Goal: Task Accomplishment & Management: Use online tool/utility

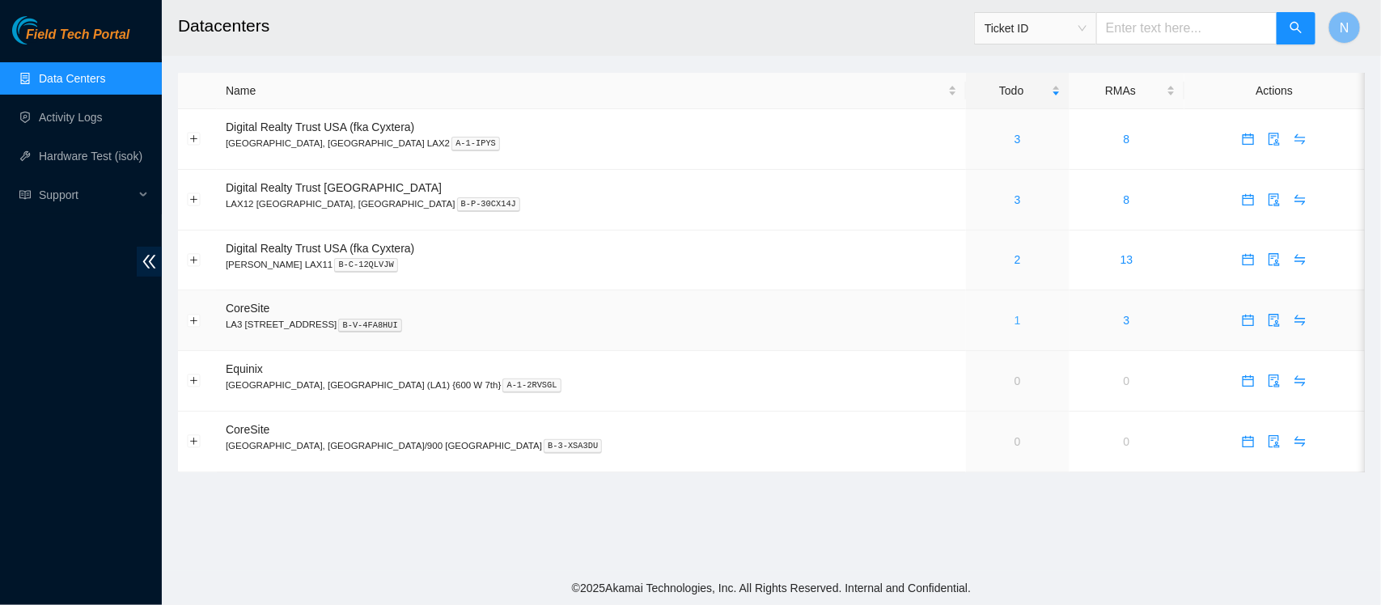
click at [1015, 322] on link "1" at bounding box center [1018, 320] width 6 height 13
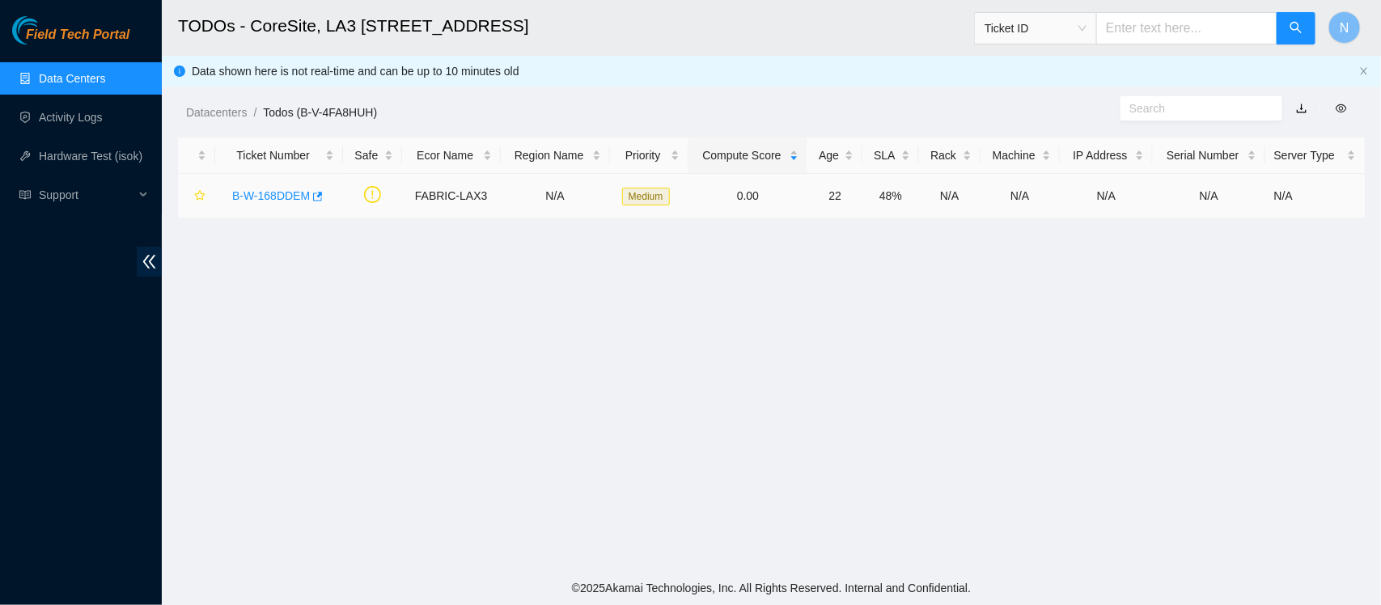
click at [267, 194] on link "B-W-168DDEM" at bounding box center [271, 195] width 78 height 13
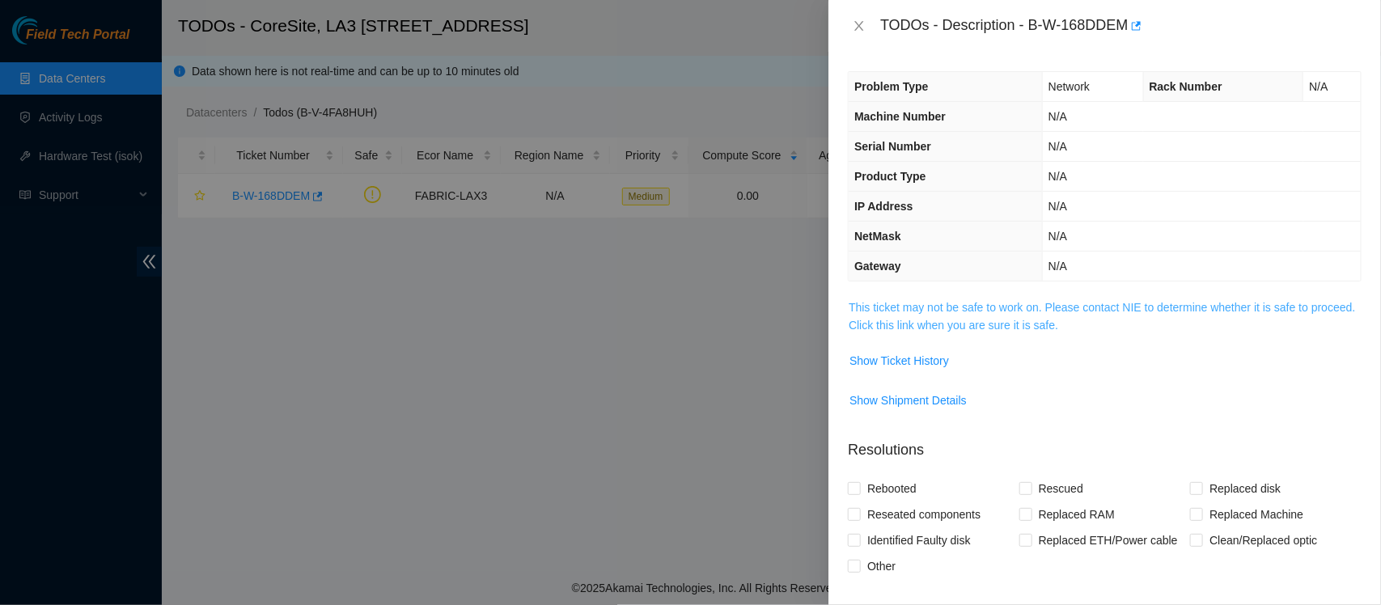
click at [1072, 325] on link "This ticket may not be safe to work on. Please contact NIE to determine whether…" at bounding box center [1102, 316] width 507 height 31
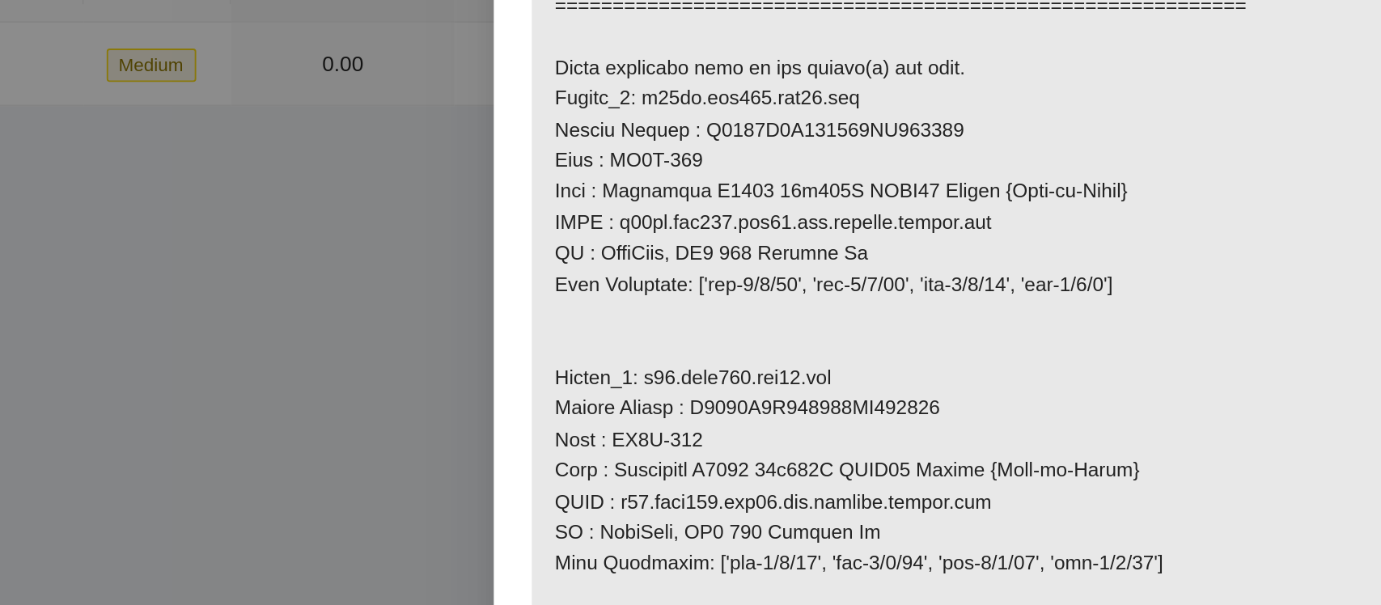
scroll to position [798, 0]
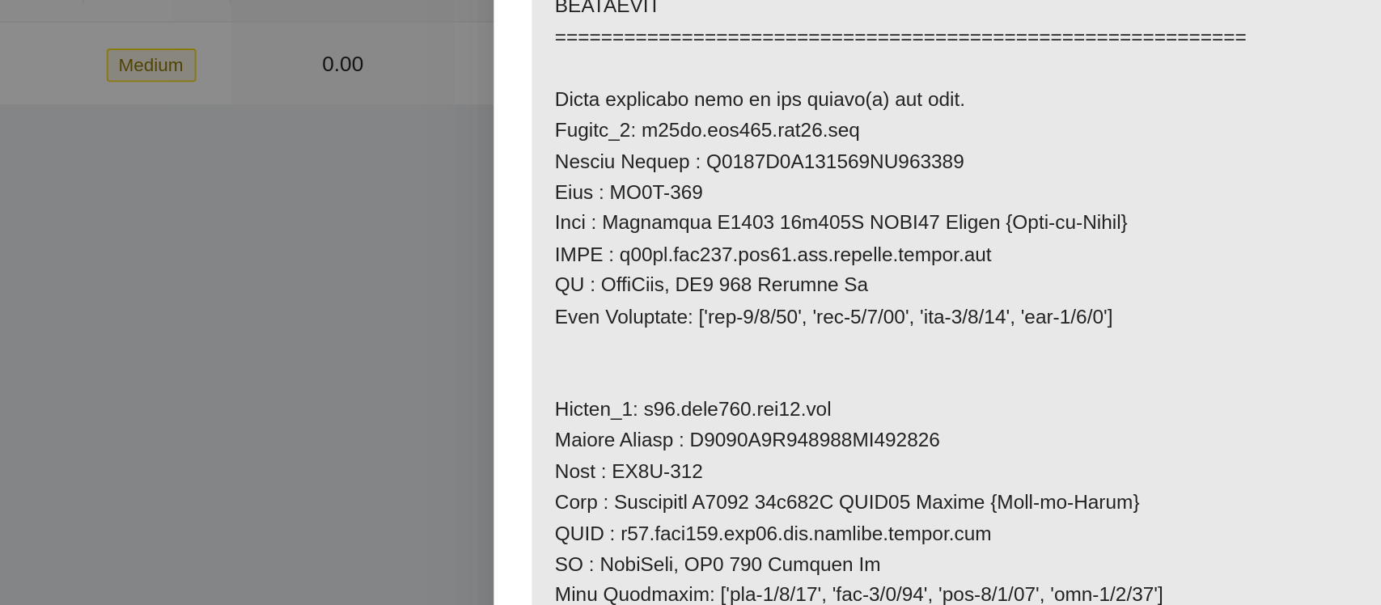
click at [1205, 467] on p at bounding box center [1105, 323] width 512 height 1644
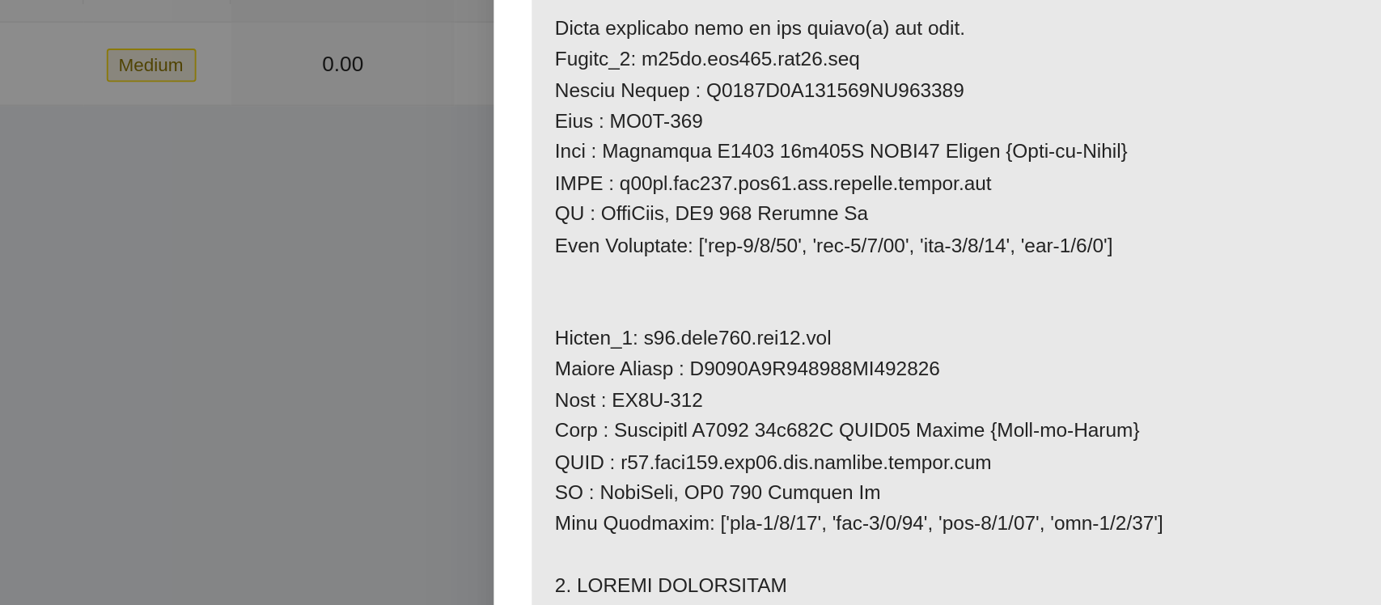
scroll to position [838, 0]
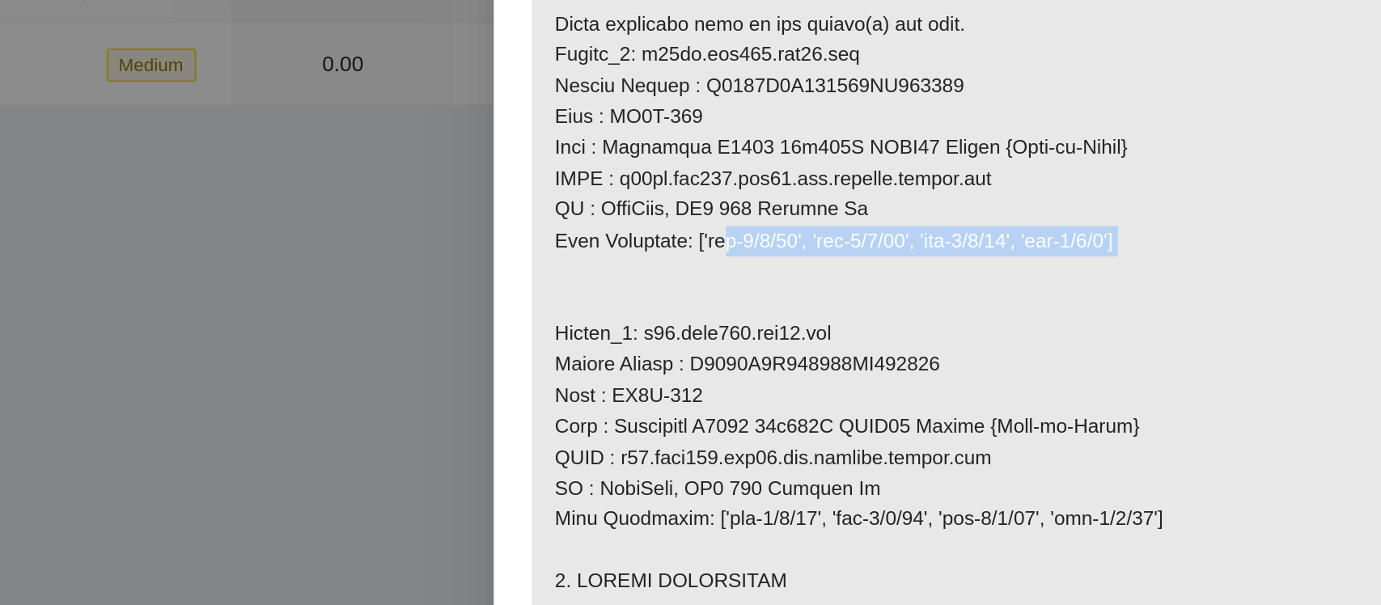
drag, startPoint x: 1174, startPoint y: 312, endPoint x: 945, endPoint y: 315, distance: 229.1
click at [945, 315] on p at bounding box center [1105, 282] width 512 height 1644
copy p "eth-1/1/12', 'eth-1/1/10', 'eth-1/1/11', 'eth-1/1/9']"
click at [893, 333] on p at bounding box center [1105, 282] width 512 height 1644
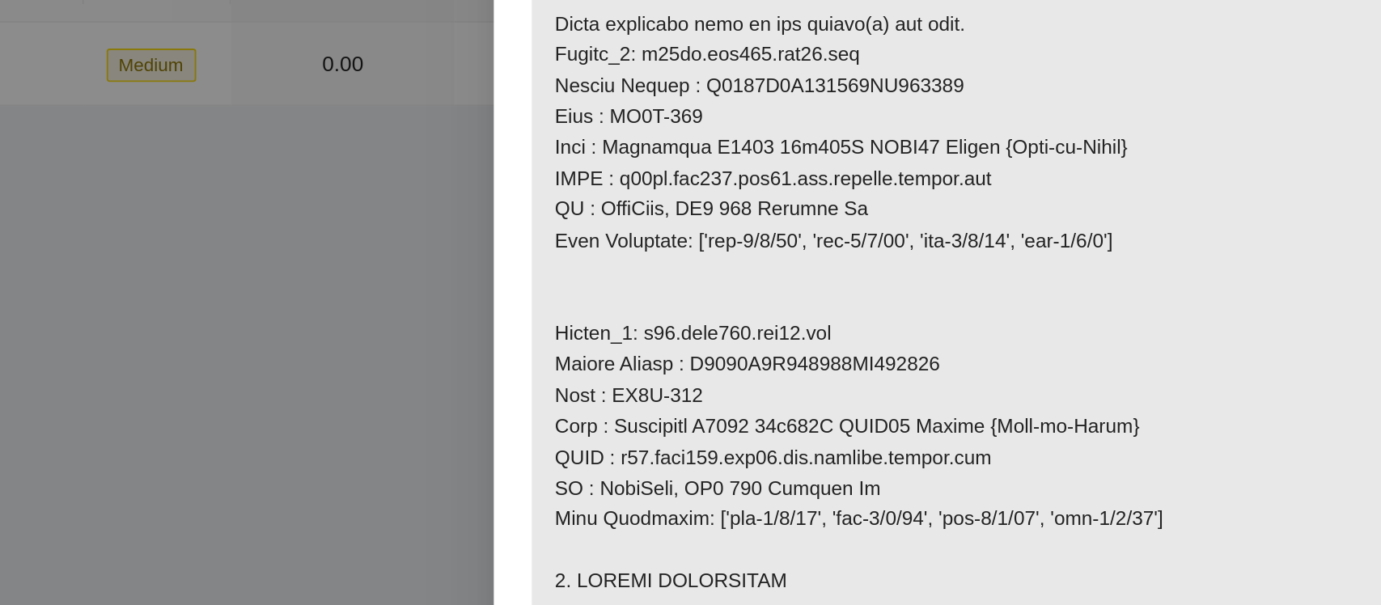
click at [936, 350] on p at bounding box center [1105, 282] width 512 height 1644
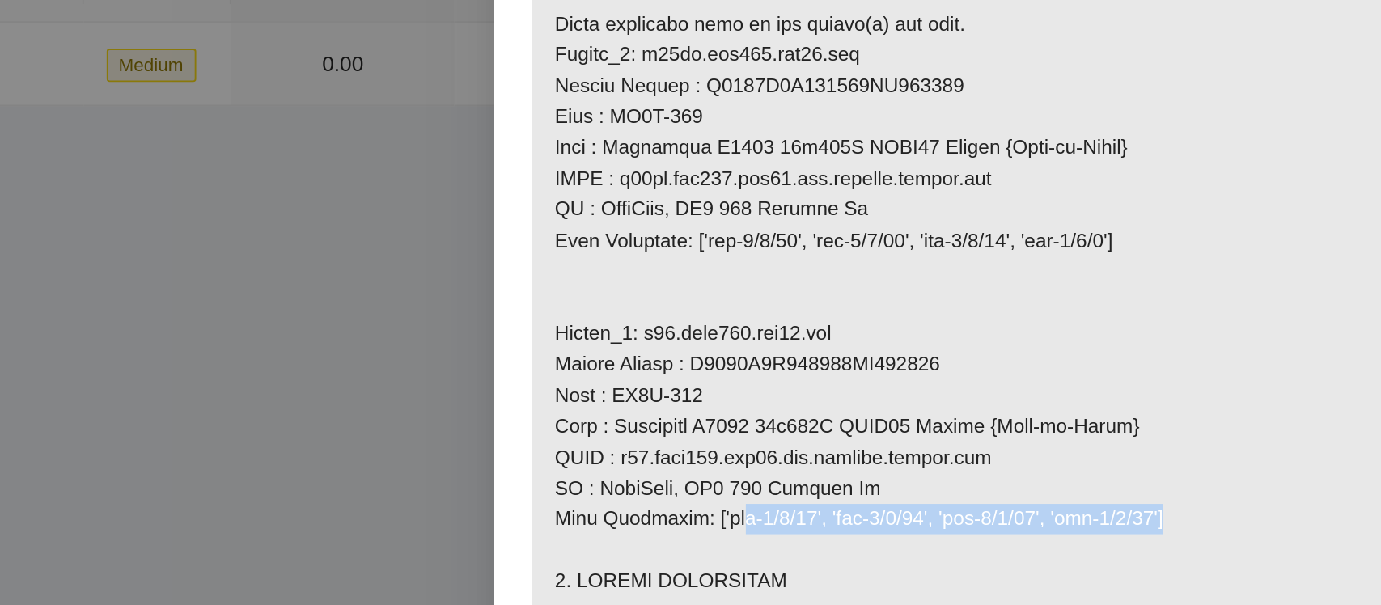
drag, startPoint x: 1170, startPoint y: 458, endPoint x: 945, endPoint y: 460, distance: 225.0
click at [945, 460] on p at bounding box center [1105, 282] width 512 height 1644
copy p "eth-1/1/37', 'eth-1/1/38', 'eth-1/1/40', 'eth-1/1/39"
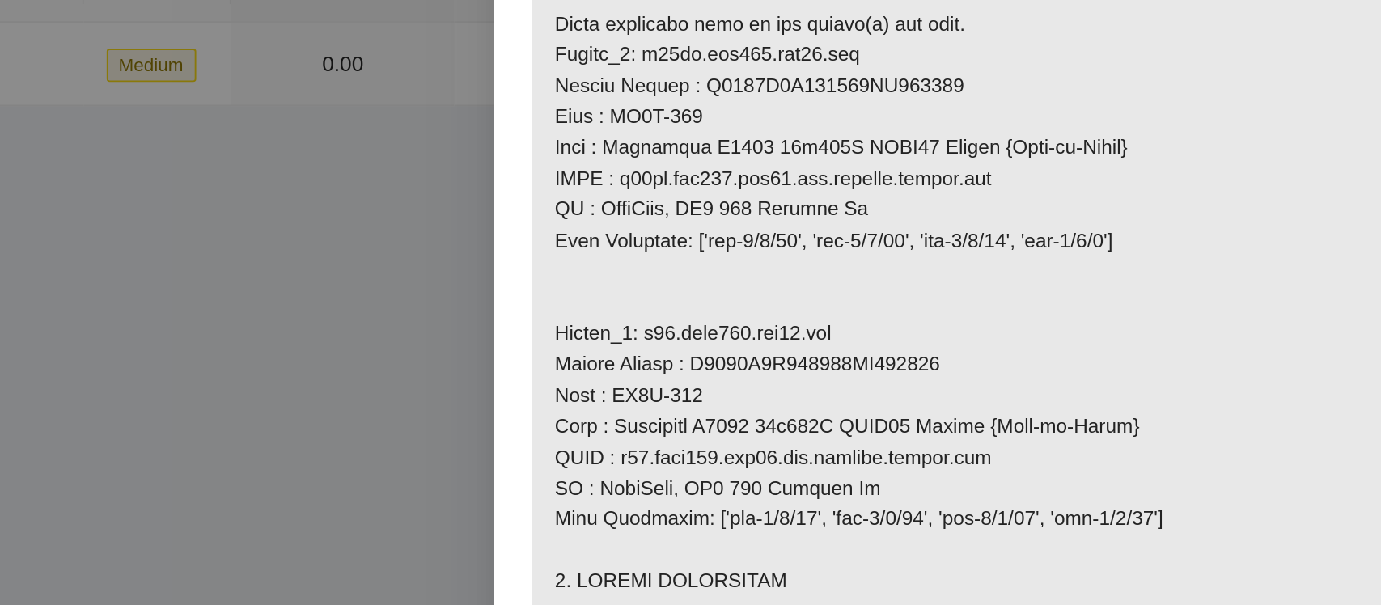
click at [840, 338] on div "Problem Type Network Rack Number N/A Machine Number N/A Serial Number N/A Produ…" at bounding box center [1105, 329] width 553 height 554
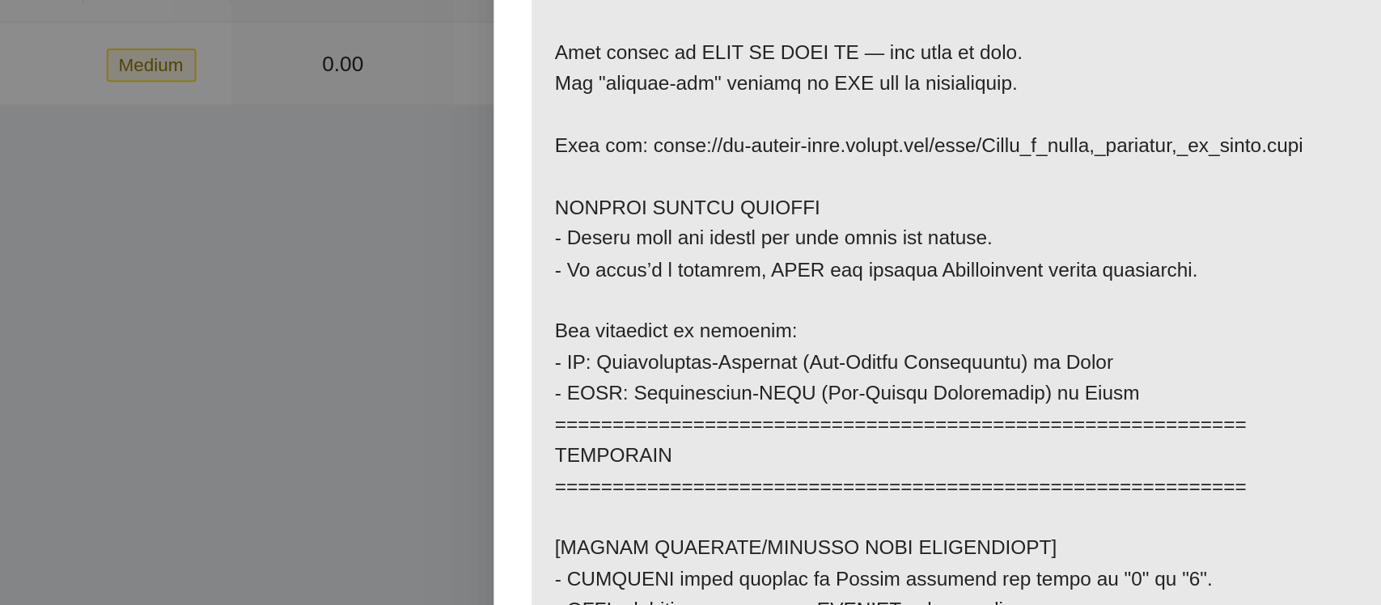
scroll to position [0, 0]
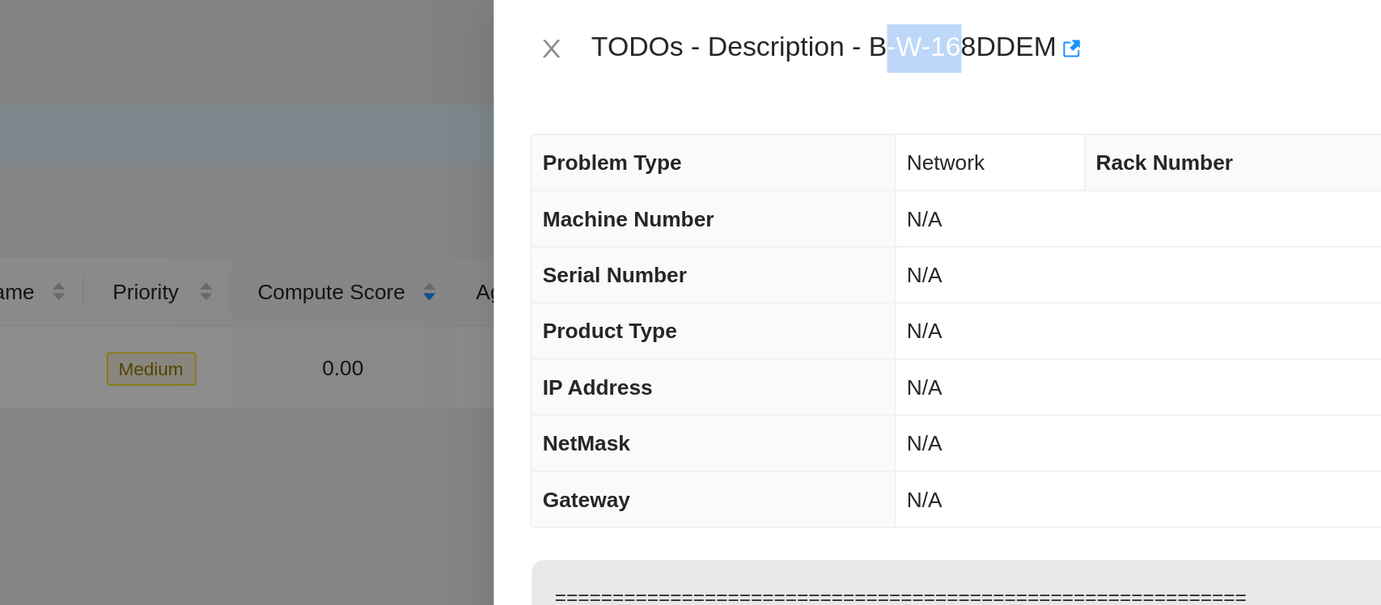
drag, startPoint x: 1035, startPoint y: 26, endPoint x: 1082, endPoint y: 32, distance: 47.3
click at [1082, 32] on div "TODOs - Description - B-W-168DDEM" at bounding box center [1122, 26] width 482 height 26
drag, startPoint x: 1129, startPoint y: 25, endPoint x: 1029, endPoint y: 25, distance: 99.5
click at [1029, 25] on div "TODOs - Description - B-W-168DDEM" at bounding box center [1122, 26] width 482 height 26
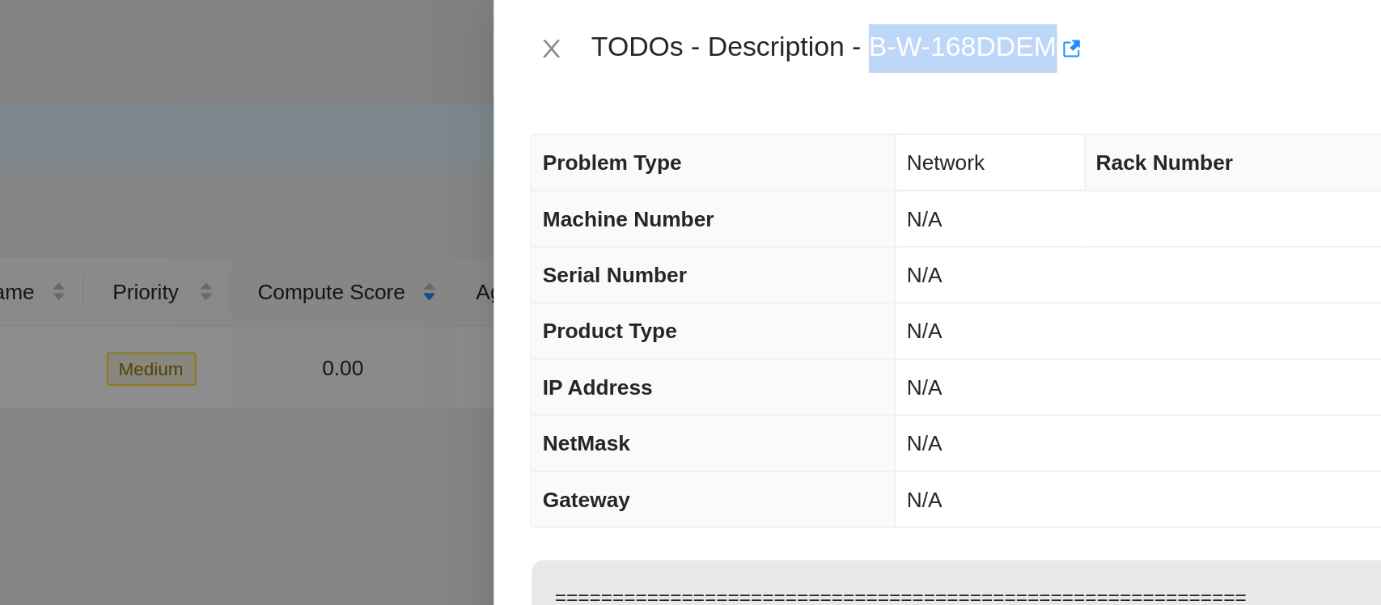
copy div "B-W-168DDEM"
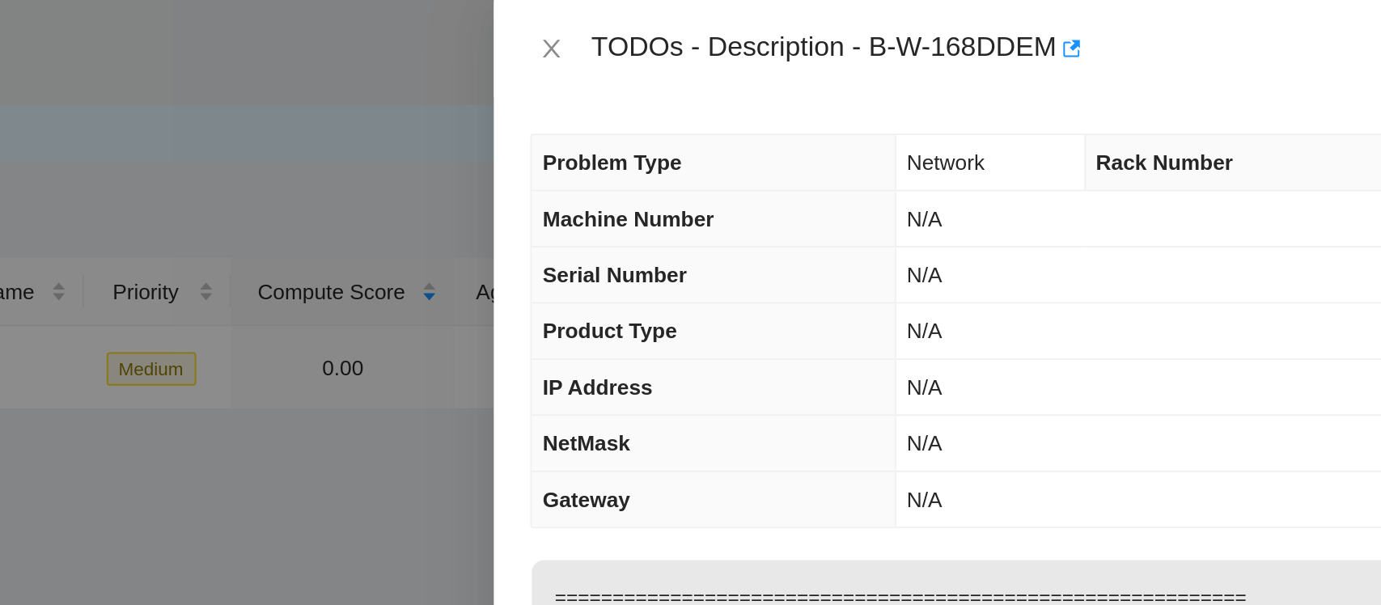
click at [1160, 225] on td "N/A" at bounding box center [1201, 237] width 319 height 30
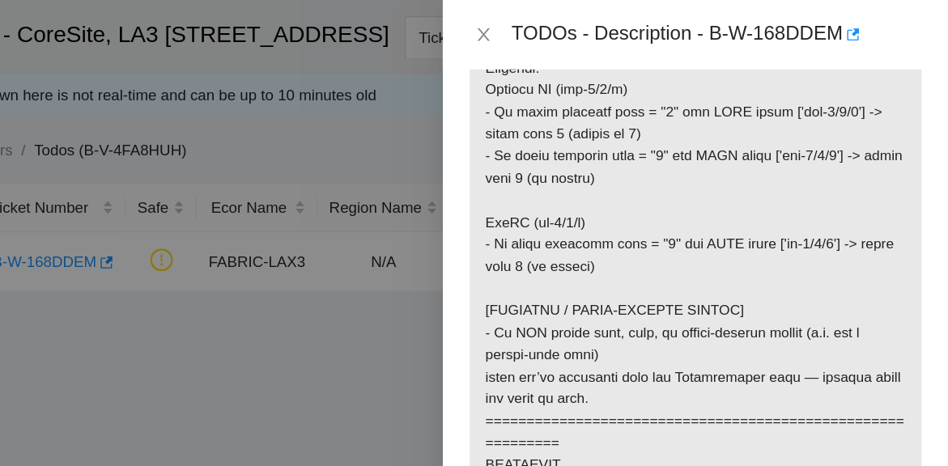
scroll to position [864, 0]
